Goal: Book appointment/travel/reservation

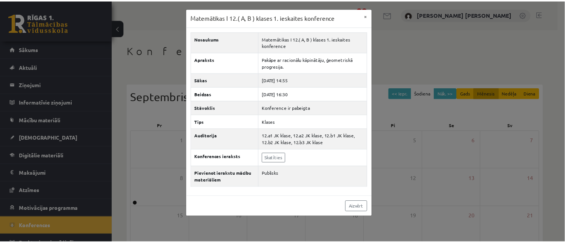
scroll to position [10, 0]
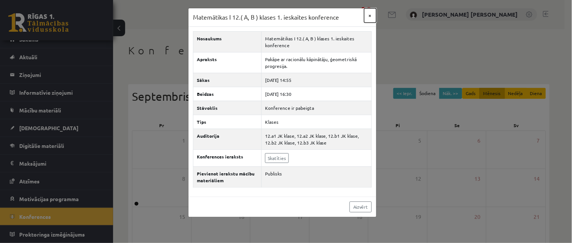
click at [368, 17] on button "×" at bounding box center [370, 15] width 12 height 14
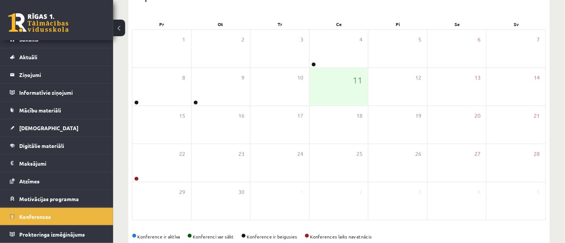
scroll to position [117, 0]
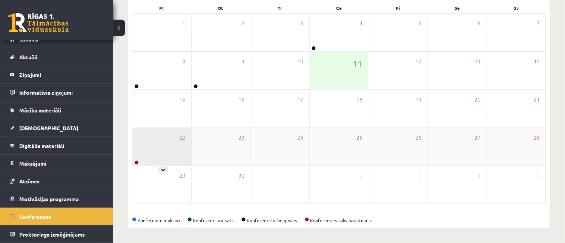
click at [156, 146] on div "22" at bounding box center [161, 147] width 59 height 38
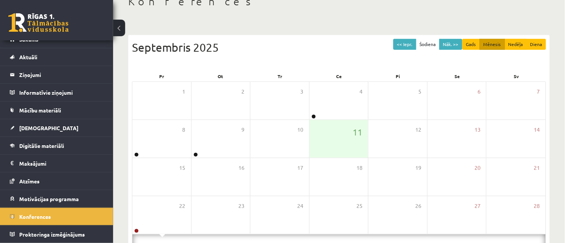
scroll to position [43, 0]
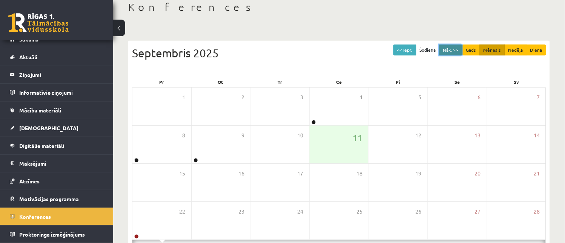
click at [450, 46] on button "Nāk. >>" at bounding box center [450, 50] width 23 height 11
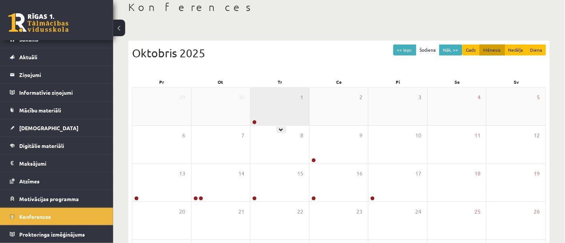
click at [273, 89] on div "1" at bounding box center [279, 107] width 59 height 38
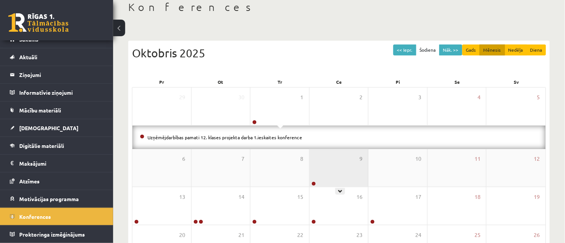
click at [336, 171] on div "9" at bounding box center [339, 168] width 59 height 38
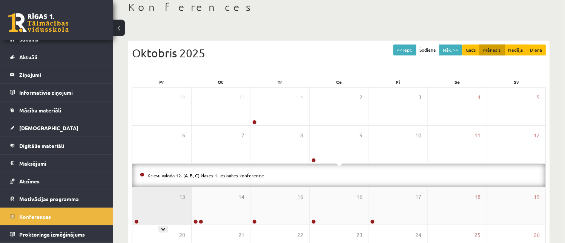
click at [161, 198] on div "13" at bounding box center [161, 206] width 59 height 38
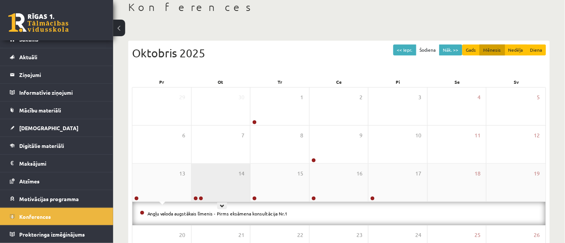
click at [233, 181] on div "14" at bounding box center [221, 183] width 59 height 38
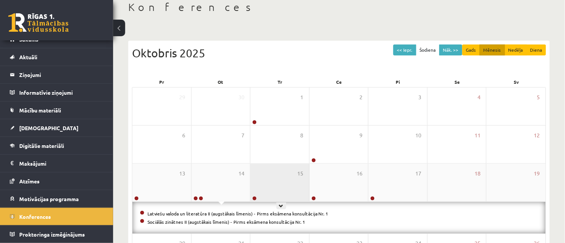
click at [285, 180] on div "15" at bounding box center [279, 183] width 59 height 38
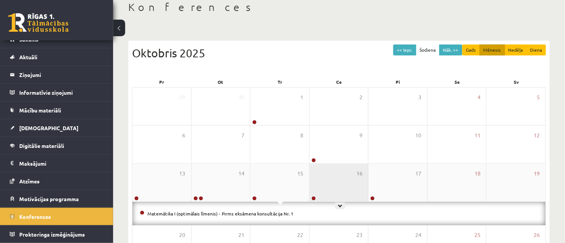
click at [351, 178] on div "16" at bounding box center [339, 183] width 59 height 38
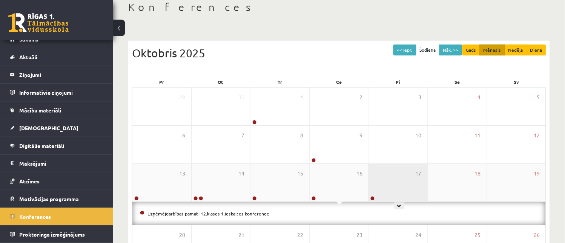
click at [379, 180] on div "17" at bounding box center [398, 183] width 59 height 38
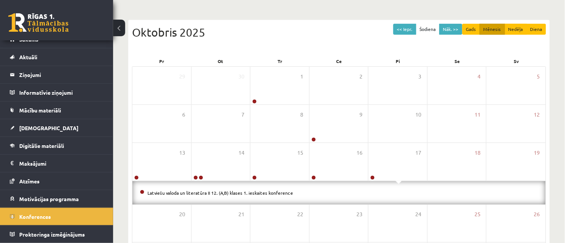
scroll to position [38, 0]
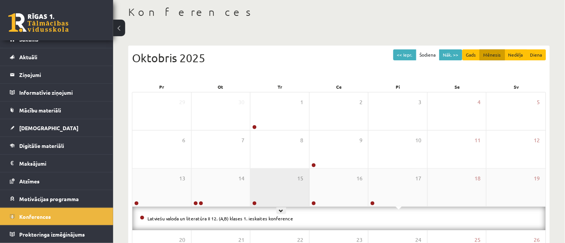
click at [261, 191] on div "15" at bounding box center [279, 188] width 59 height 38
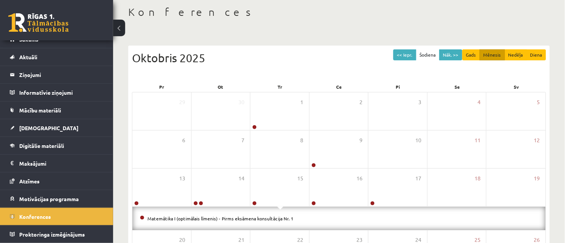
scroll to position [0, 0]
